Goal: Task Accomplishment & Management: Manage account settings

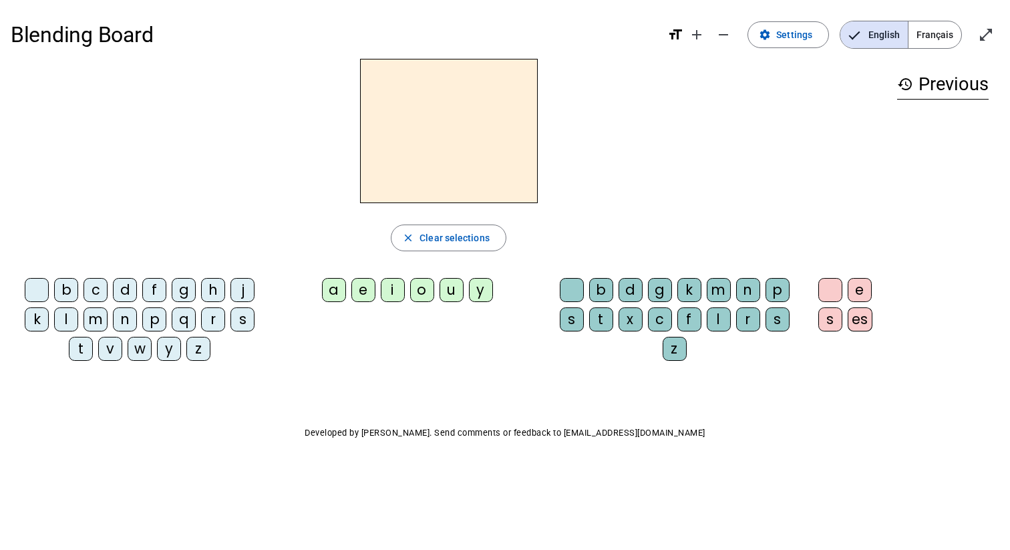
click at [942, 33] on span "Français" at bounding box center [934, 34] width 53 height 27
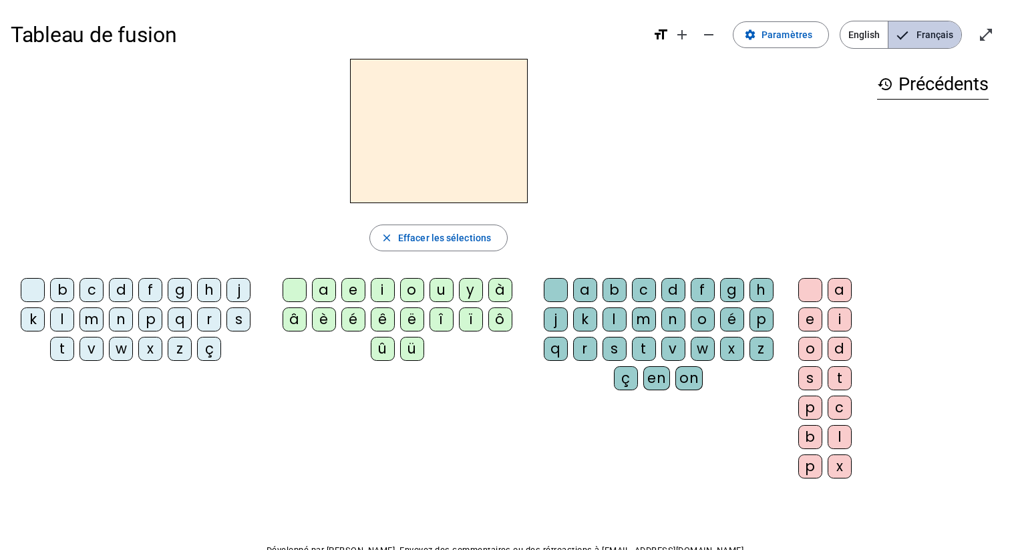
click at [920, 36] on span "Français" at bounding box center [924, 34] width 73 height 27
click at [807, 30] on span "Paramètres" at bounding box center [786, 35] width 51 height 16
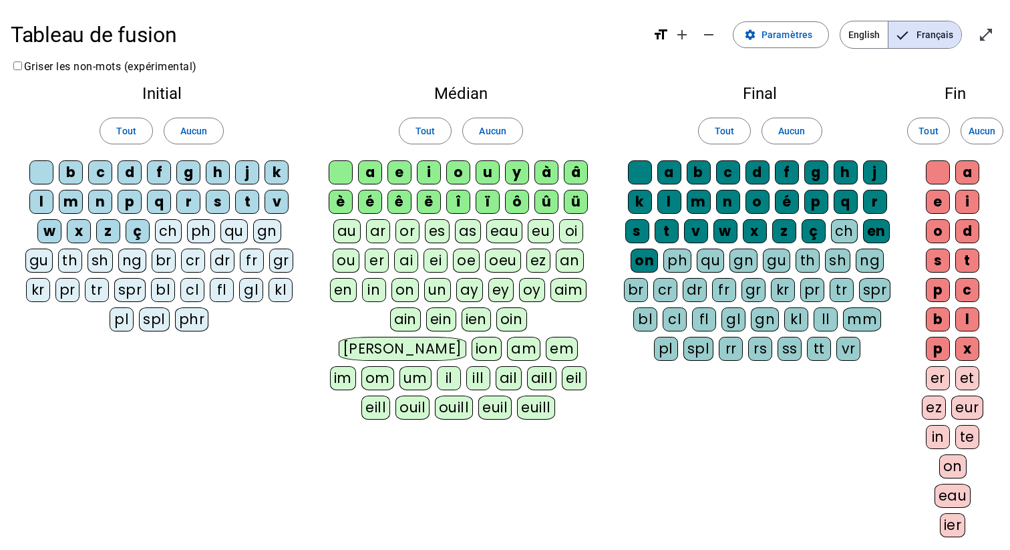
click at [225, 234] on div "qu" at bounding box center [233, 231] width 27 height 24
click at [210, 134] on span at bounding box center [193, 131] width 59 height 32
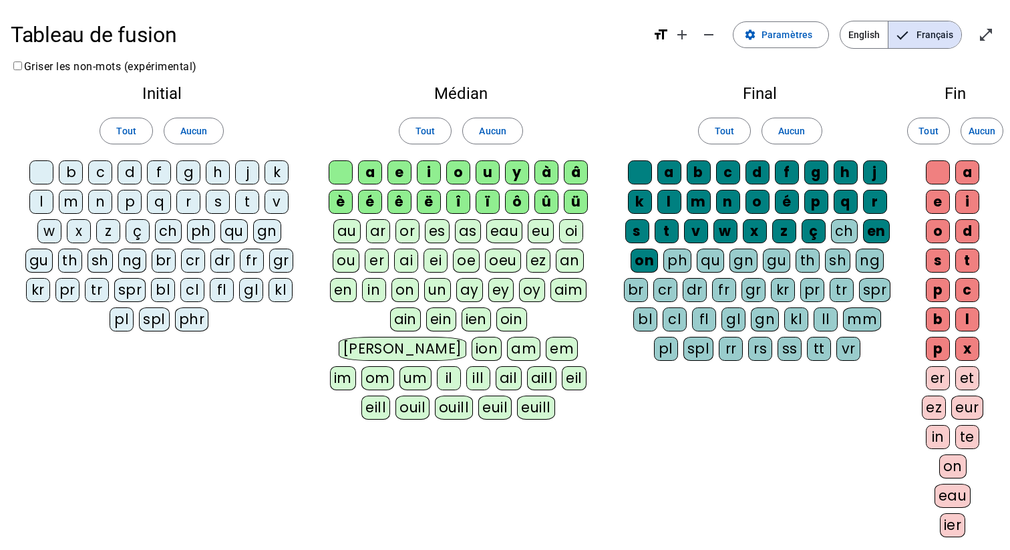
click at [221, 233] on div "qu" at bounding box center [233, 231] width 27 height 24
click at [221, 202] on div "s" at bounding box center [218, 202] width 24 height 24
click at [106, 204] on div "n" at bounding box center [100, 202] width 24 height 24
click at [252, 201] on div "t" at bounding box center [247, 202] width 24 height 24
click at [128, 168] on div "d" at bounding box center [130, 172] width 24 height 24
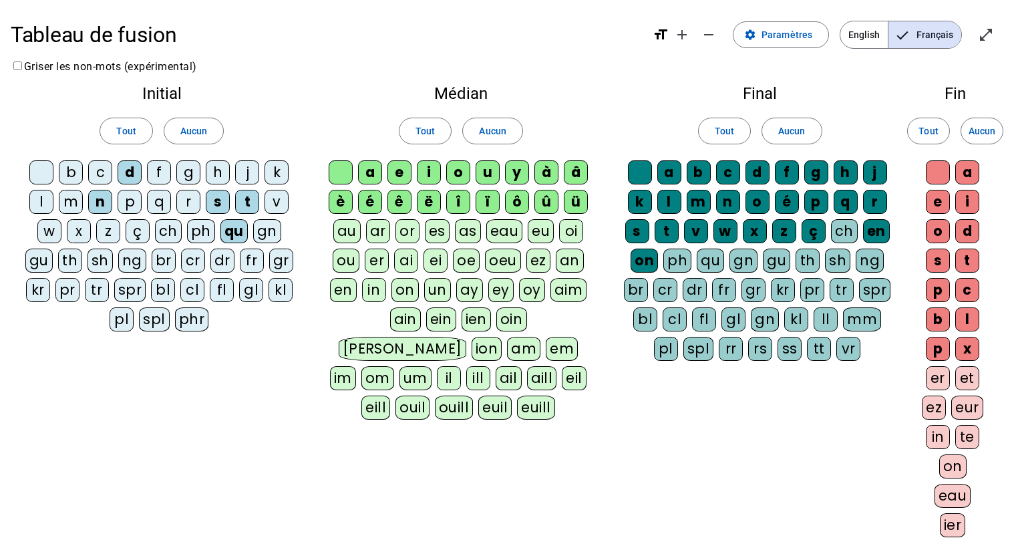
click at [40, 198] on div "l" at bounding box center [41, 202] width 24 height 24
click at [500, 130] on span "Aucun" at bounding box center [492, 131] width 27 height 16
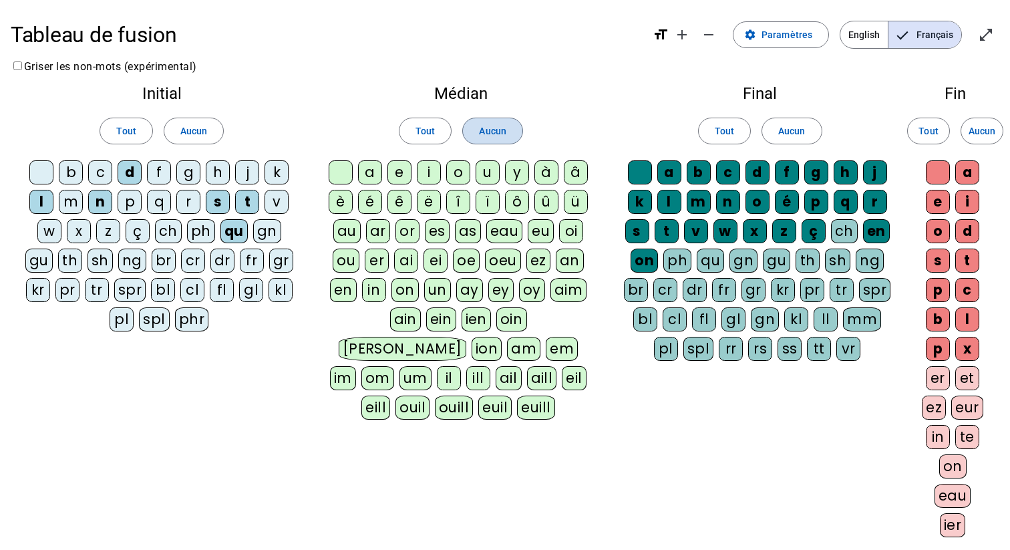
click at [500, 130] on span "Aucun" at bounding box center [492, 131] width 27 height 16
